Goal: Information Seeking & Learning: Learn about a topic

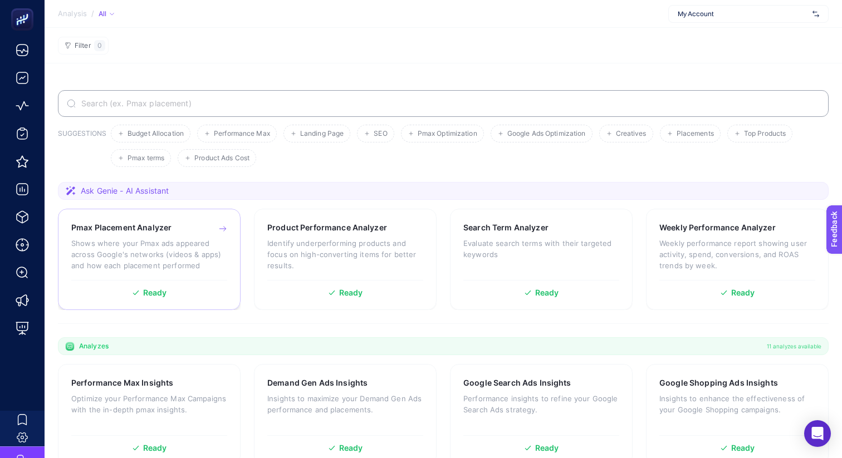
click at [180, 247] on p "Shows where your Pmax ads appeared across Google's networks (videos & apps) and…" at bounding box center [149, 254] width 156 height 33
click at [158, 190] on span "Ask Genie - AI Assistant" at bounding box center [125, 190] width 88 height 11
click at [70, 187] on icon at bounding box center [71, 190] width 10 height 9
click at [107, 237] on div "Pmax Placement Analyzer Shows where your Pmax ads appeared across Google's netw…" at bounding box center [149, 251] width 156 height 58
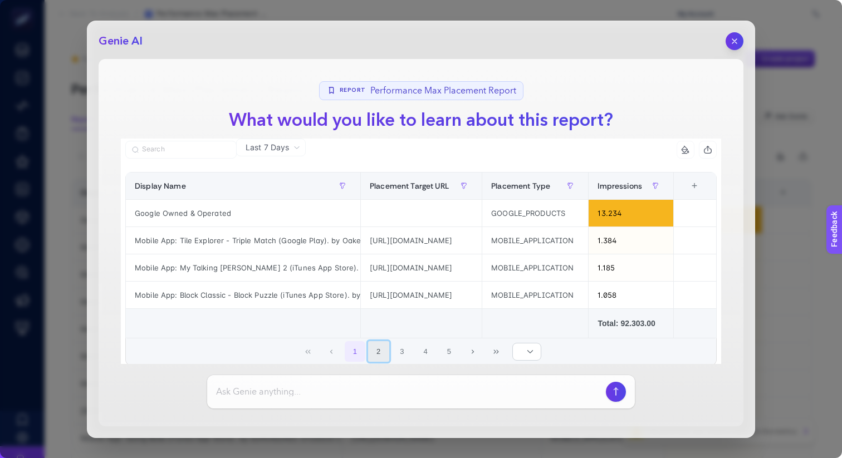
click at [384, 350] on button "2" at bounding box center [378, 351] width 21 height 21
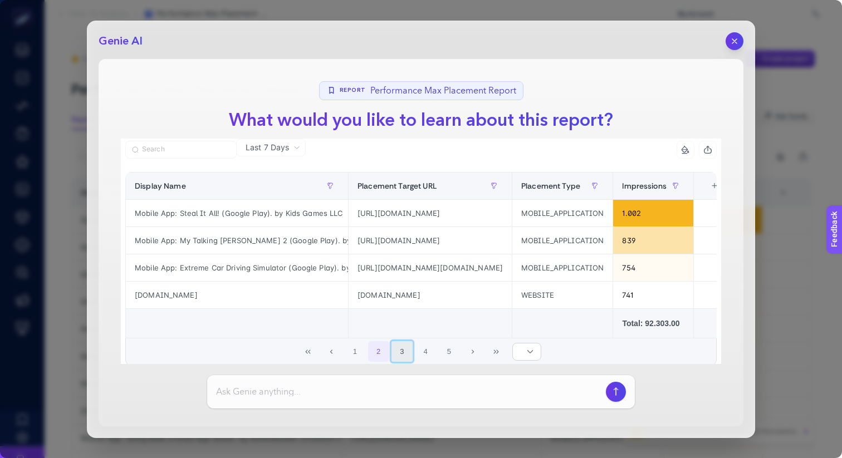
click at [402, 350] on button "3" at bounding box center [402, 351] width 21 height 21
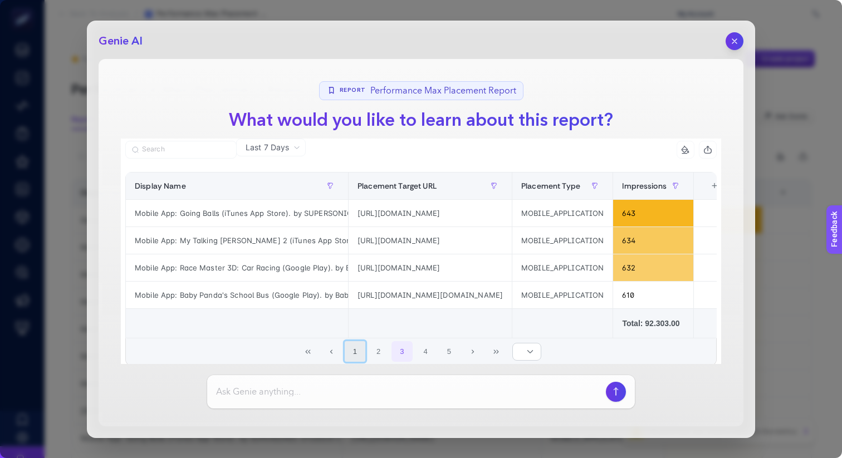
click at [363, 349] on button "1" at bounding box center [355, 351] width 21 height 21
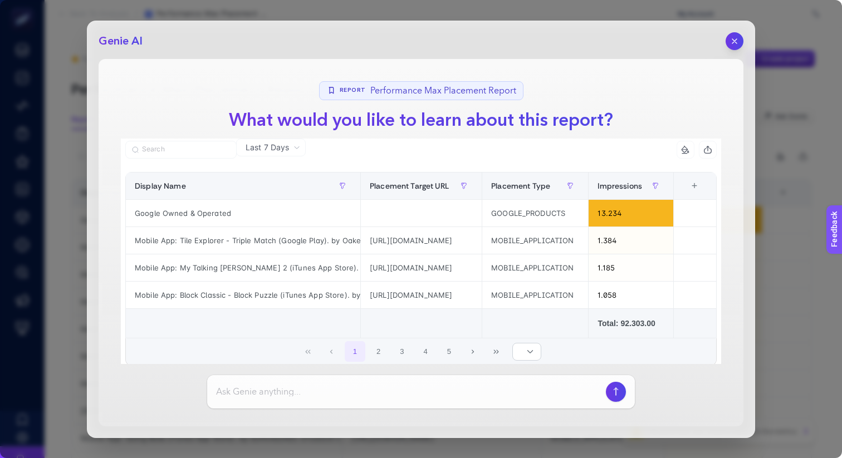
click at [418, 386] on input at bounding box center [408, 391] width 385 height 13
type input "bu rapor ne anlatıyor"
click at [615, 390] on icon "button" at bounding box center [616, 392] width 12 height 9
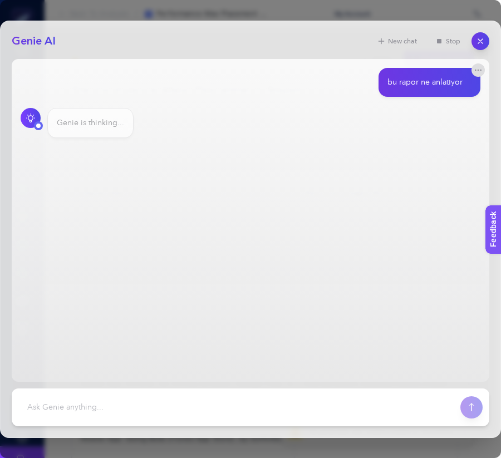
click at [80, 110] on div "Genie is thinking..." at bounding box center [90, 123] width 86 height 30
click at [445, 42] on button "Stop" at bounding box center [447, 41] width 39 height 16
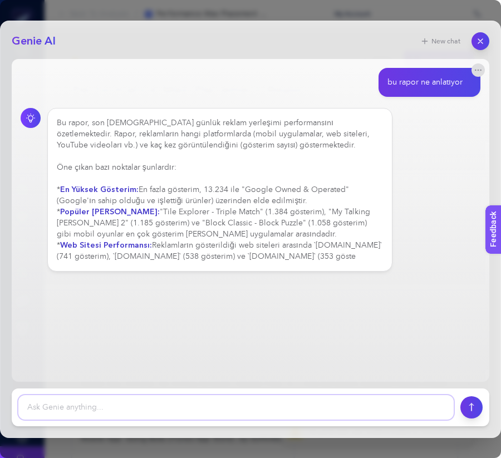
click at [247, 397] on textarea at bounding box center [236, 407] width 436 height 25
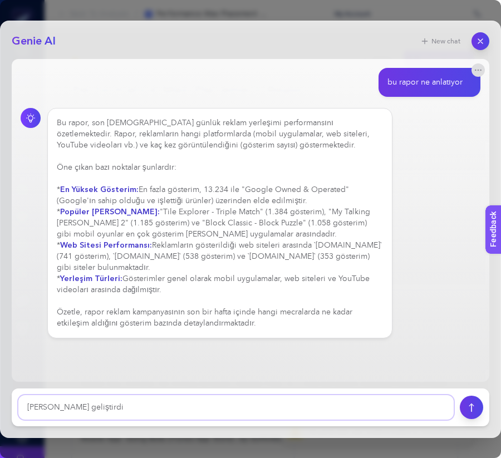
type textarea "[PERSON_NAME] geliştirdi"
click at [472, 404] on icon "submit" at bounding box center [471, 407] width 4 height 8
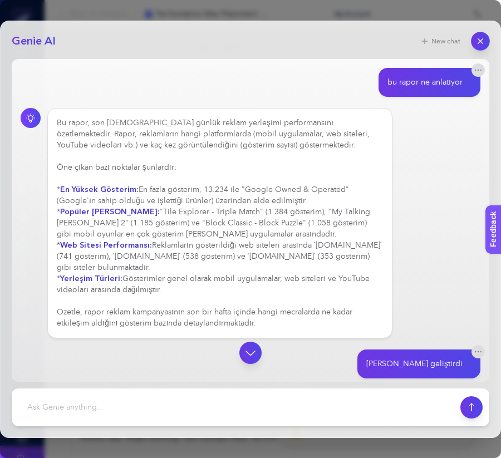
click at [478, 40] on icon "button" at bounding box center [480, 40] width 9 height 9
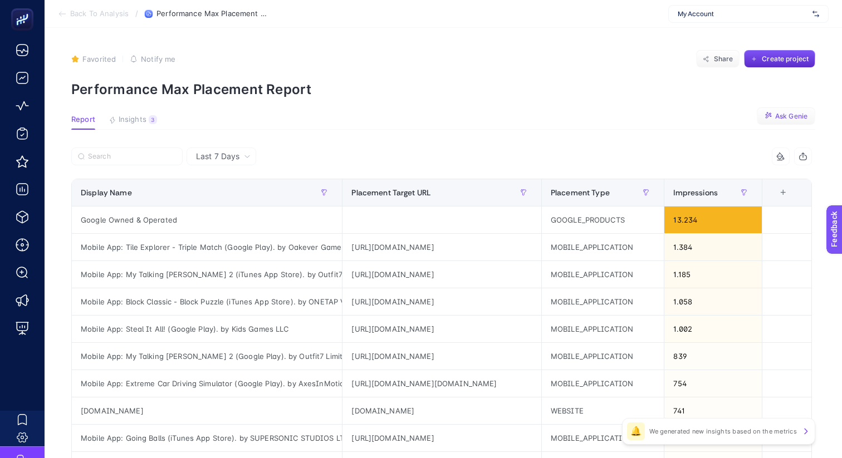
click at [811, 110] on button "Ask Genie" at bounding box center [786, 116] width 58 height 18
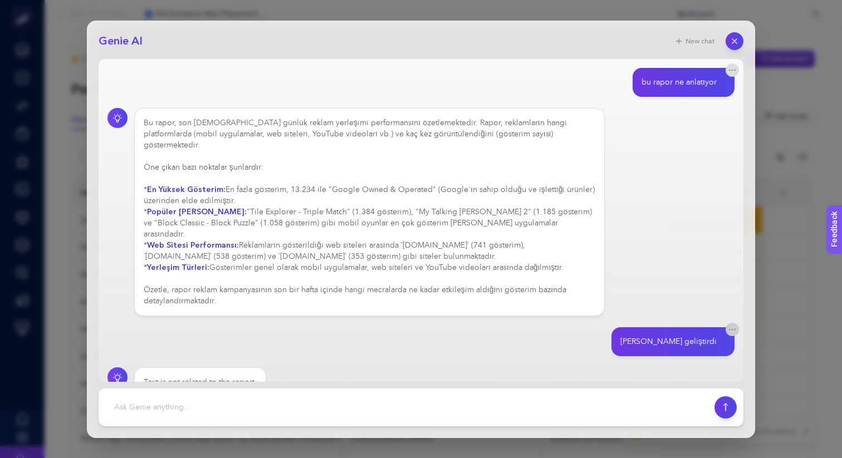
click at [735, 329] on icon "button" at bounding box center [733, 329] width 6 height 1
click at [725, 327] on div "Bu rapor, son [DEMOGRAPHIC_DATA] günlük reklam yerleşimi performansını özetleme…" at bounding box center [420, 341] width 627 height 29
click at [417, 144] on div "Bu rapor, son [DEMOGRAPHIC_DATA] günlük reklam yerleşimi performansını özetleme…" at bounding box center [370, 212] width 452 height 189
click at [737, 69] on button "button" at bounding box center [732, 69] width 13 height 13
click at [732, 38] on icon "button" at bounding box center [734, 40] width 9 height 9
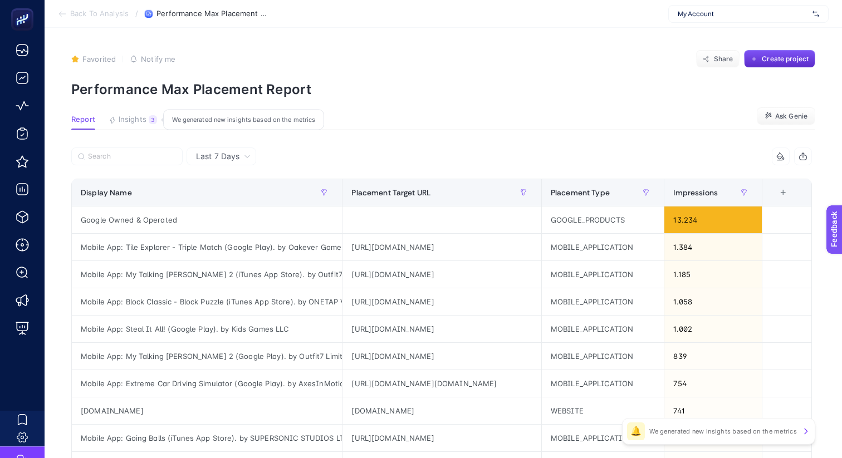
click at [150, 126] on button "Insights 3 We generated new insights based on the metrics" at bounding box center [133, 122] width 48 height 14
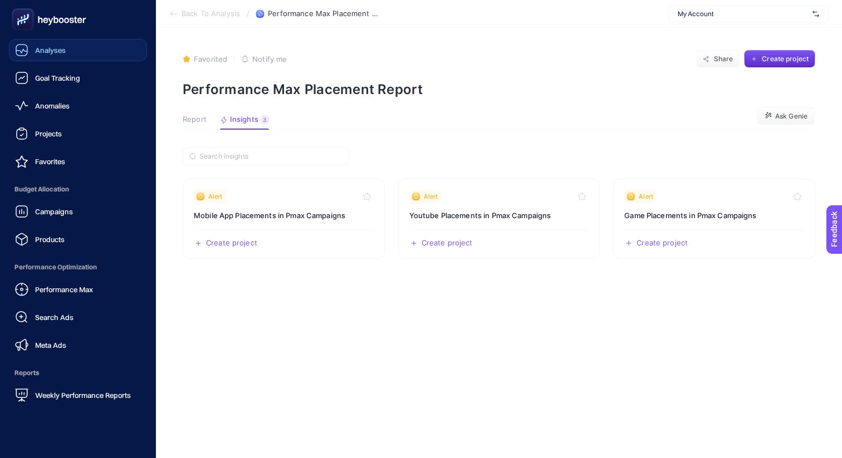
click at [28, 53] on icon at bounding box center [21, 49] width 13 height 13
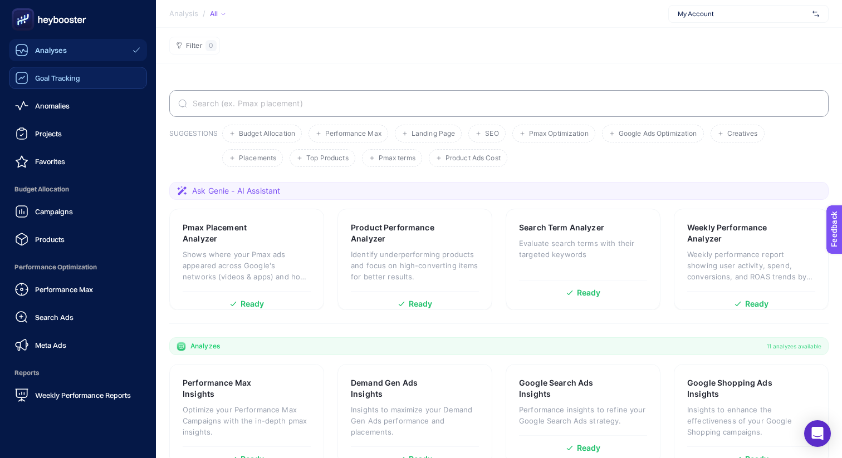
click at [41, 80] on span "Goal Tracking" at bounding box center [57, 78] width 45 height 9
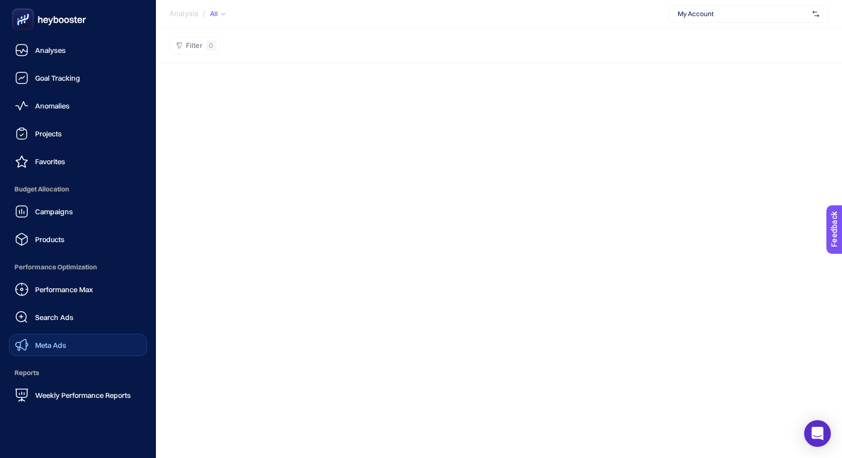
scroll to position [82, 0]
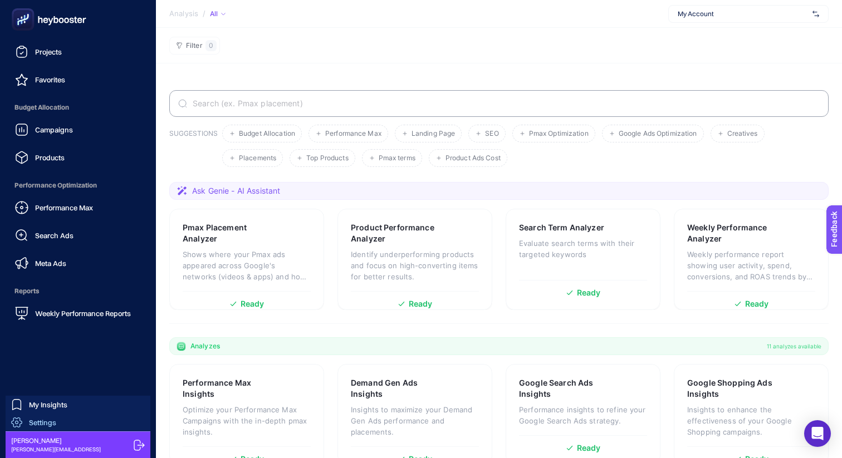
click at [94, 420] on link "Settings" at bounding box center [78, 423] width 145 height 18
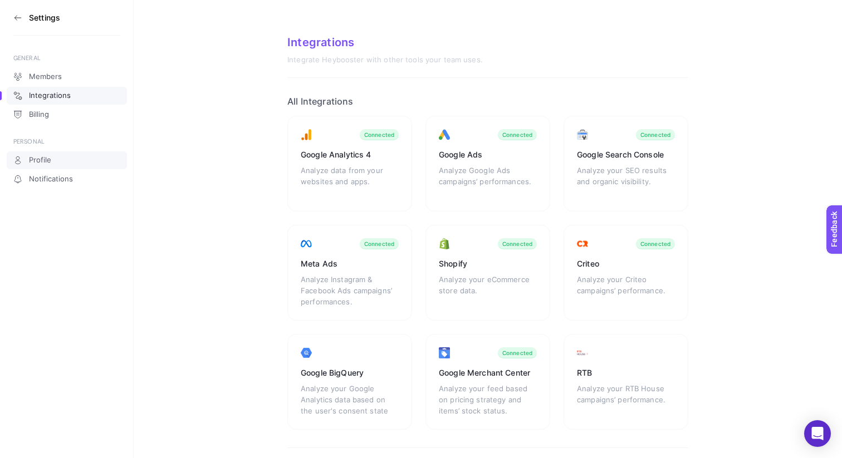
click at [40, 162] on span "Profile" at bounding box center [40, 160] width 22 height 9
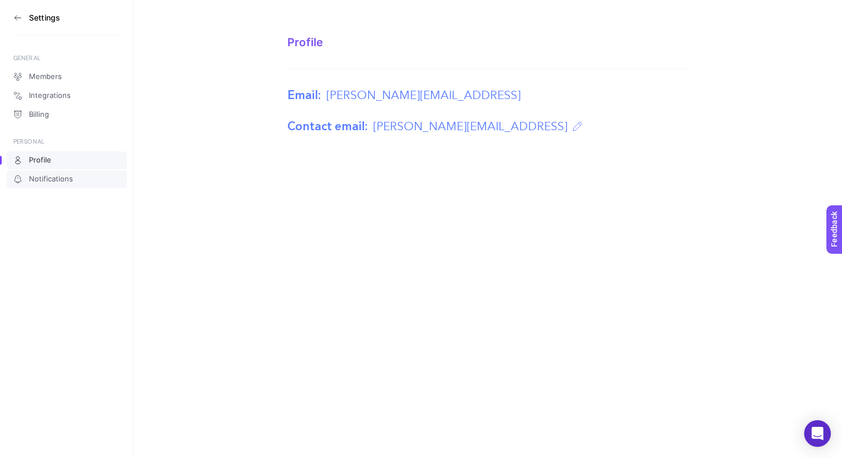
click at [48, 177] on span "Notifications" at bounding box center [51, 179] width 44 height 9
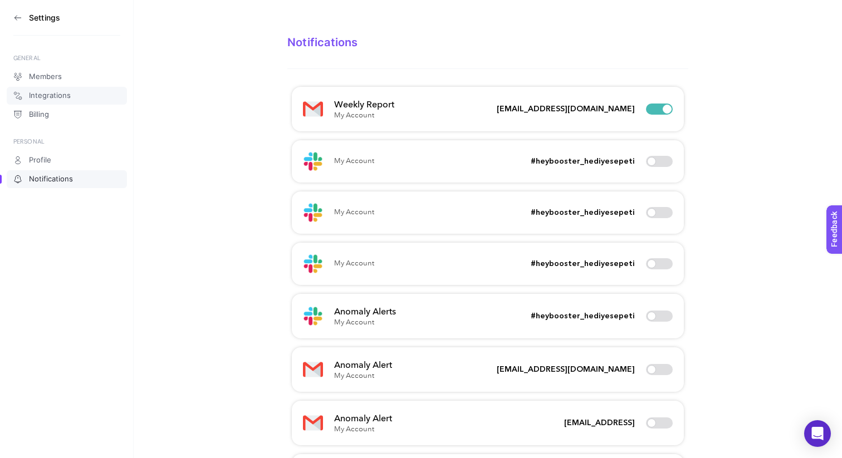
click at [72, 92] on link "Integrations" at bounding box center [67, 96] width 120 height 18
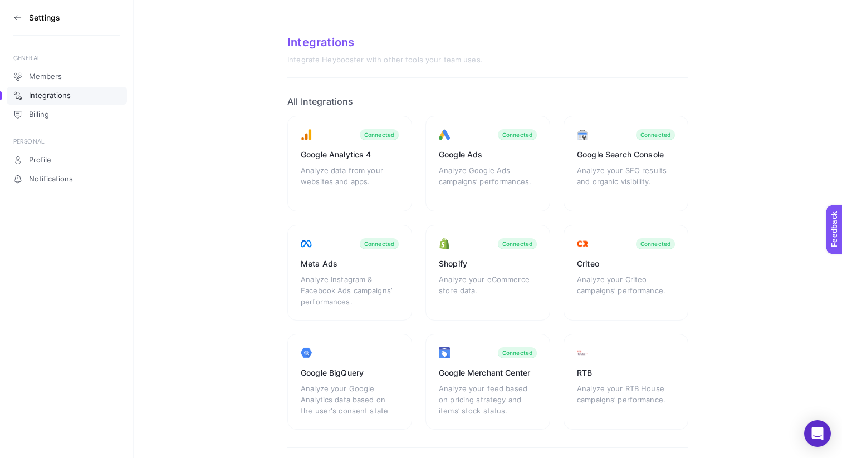
click at [19, 21] on icon at bounding box center [17, 17] width 9 height 9
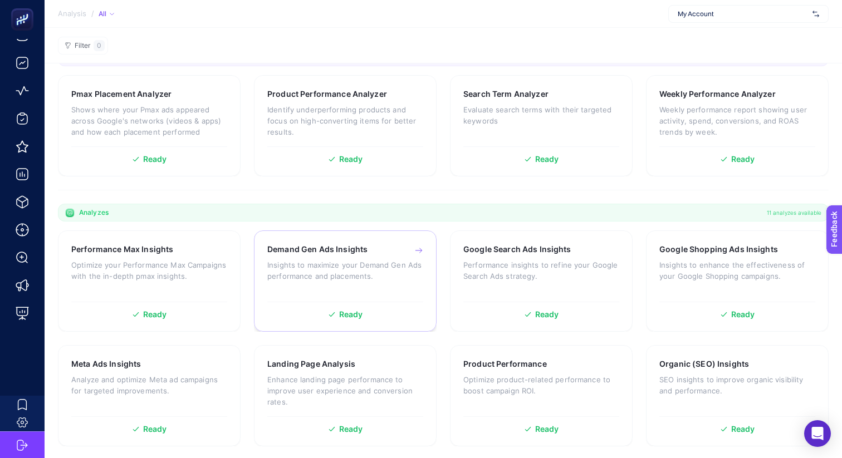
scroll to position [193, 0]
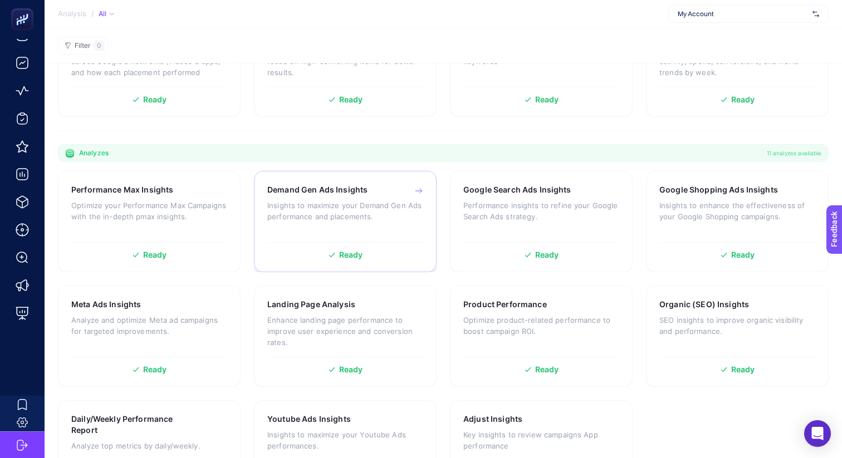
click at [320, 253] on div "Ready" at bounding box center [345, 255] width 156 height 8
